Goal: Obtain resource: Download file/media

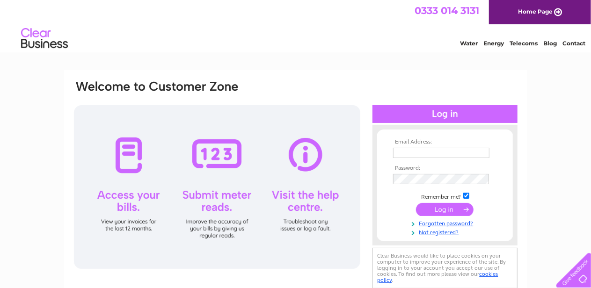
type input "sramsay20761@aol.com"
click at [448, 211] on input "submit" at bounding box center [445, 209] width 58 height 13
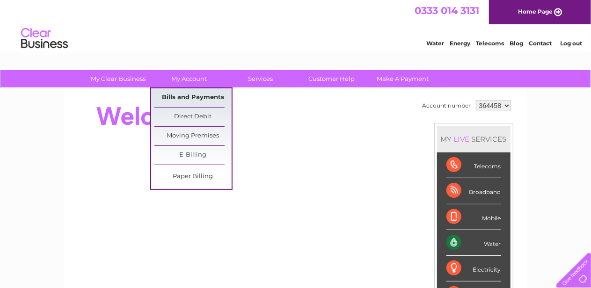
click at [186, 99] on link "Bills and Payments" at bounding box center [192, 97] width 77 height 19
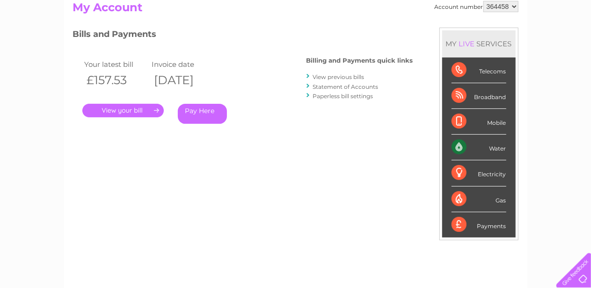
scroll to position [106, 0]
click at [327, 78] on link "View previous bills" at bounding box center [338, 77] width 51 height 7
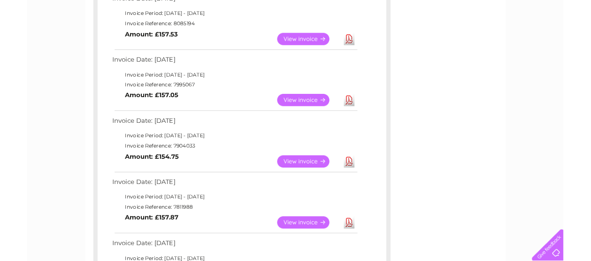
scroll to position [184, 0]
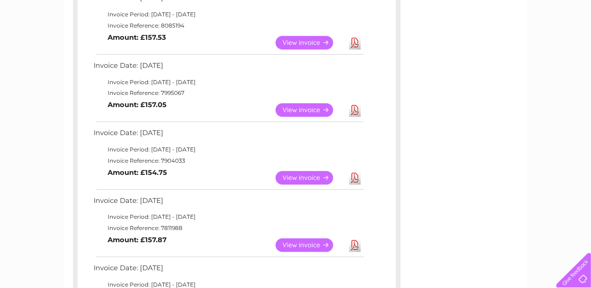
click at [353, 109] on link "Download" at bounding box center [355, 110] width 12 height 14
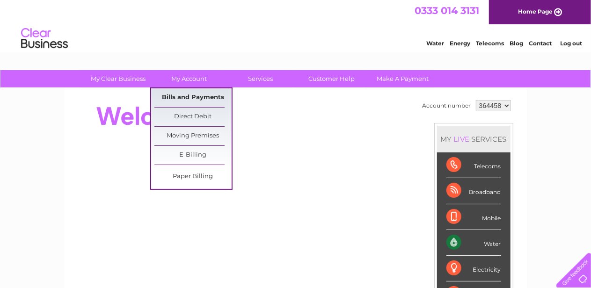
click at [184, 102] on link "Bills and Payments" at bounding box center [192, 97] width 77 height 19
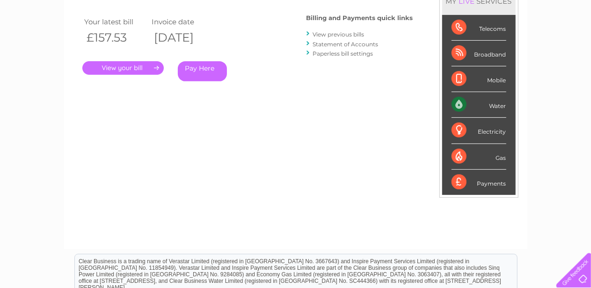
scroll to position [150, 0]
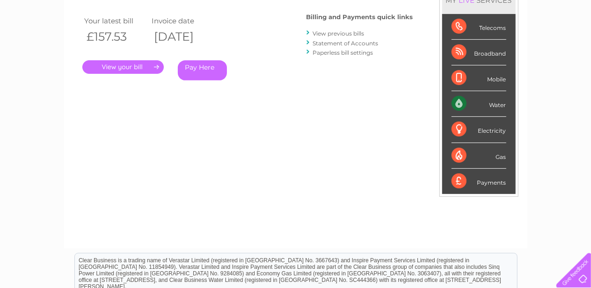
click at [125, 70] on link "." at bounding box center [122, 67] width 81 height 14
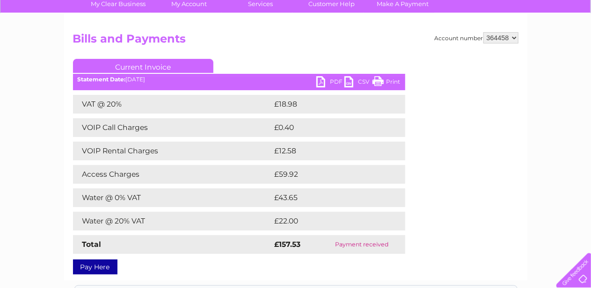
scroll to position [84, 0]
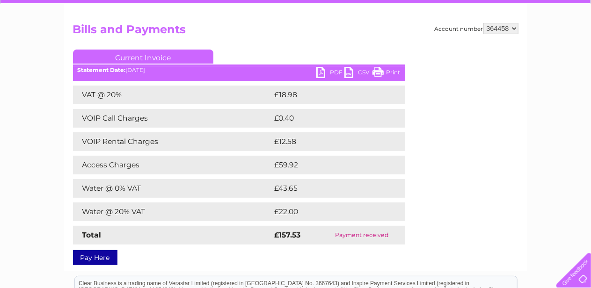
click at [322, 70] on link "PDF" at bounding box center [330, 74] width 28 height 14
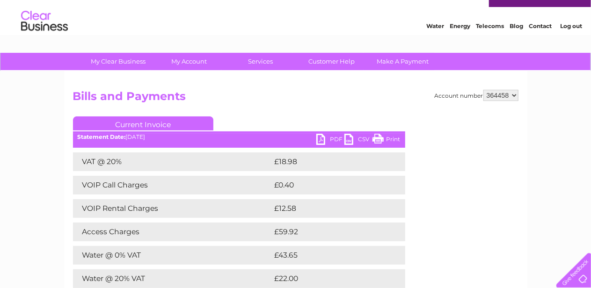
scroll to position [0, 0]
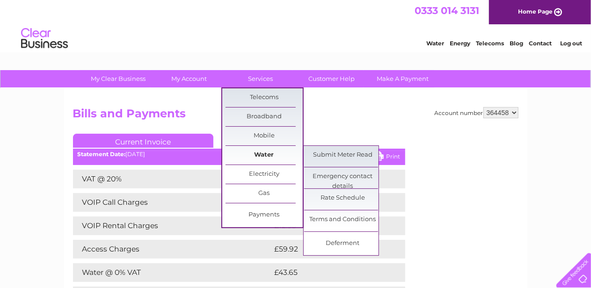
click at [253, 150] on link "Water" at bounding box center [263, 155] width 77 height 19
